Goal: Find specific page/section: Find specific page/section

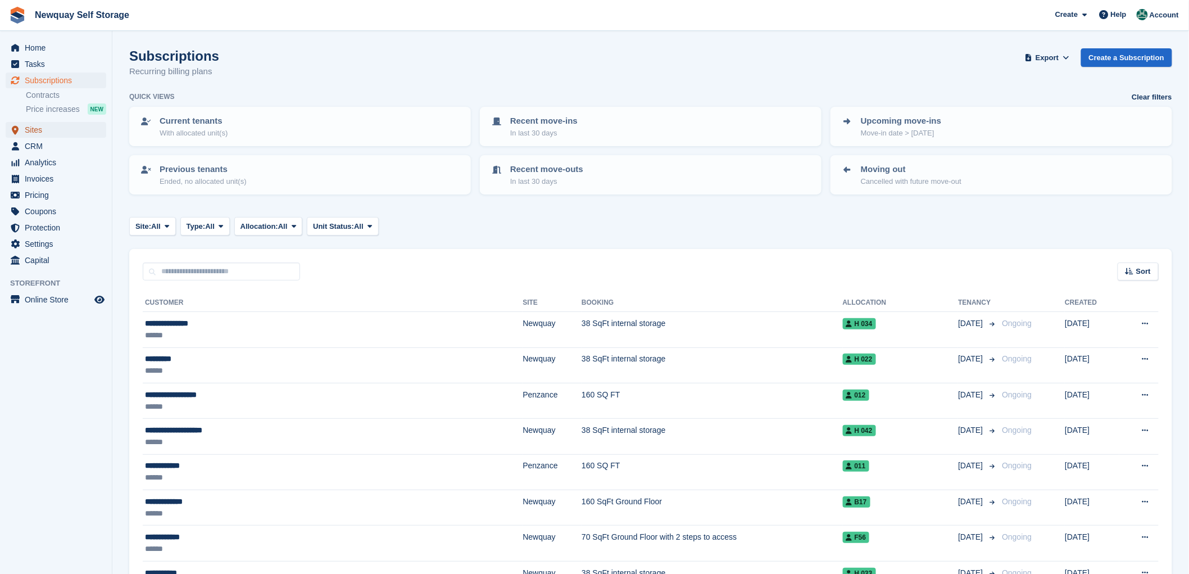
click at [35, 127] on span "Sites" at bounding box center [58, 130] width 67 height 16
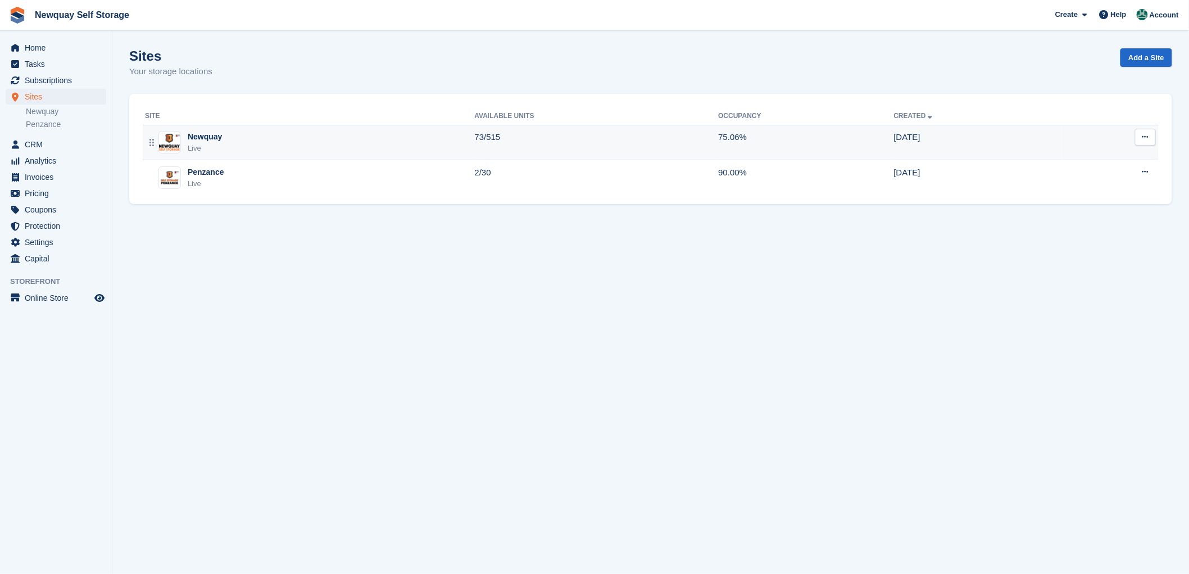
click at [193, 143] on div "Live" at bounding box center [205, 148] width 34 height 11
